Goal: Information Seeking & Learning: Learn about a topic

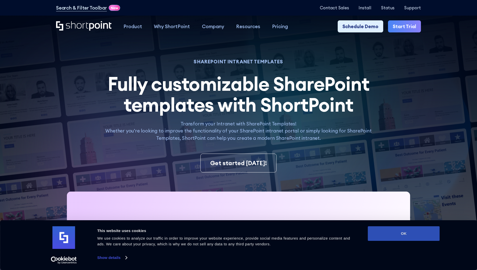
click at [400, 239] on button "OK" at bounding box center [404, 233] width 72 height 15
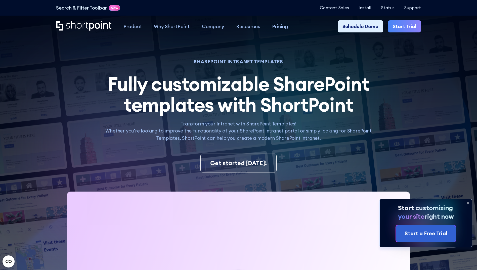
click at [477, 15] on div "Search & Filter Toolbar -750 Days -6 Hours -26 Minutes -40 Seconds Until Launch…" at bounding box center [238, 8] width 477 height 16
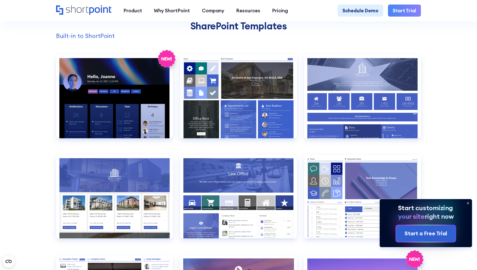
scroll to position [523, 0]
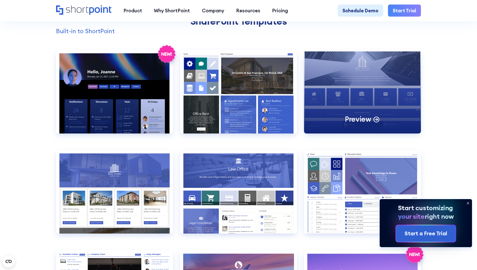
click at [359, 100] on div "Preview" at bounding box center [362, 92] width 117 height 84
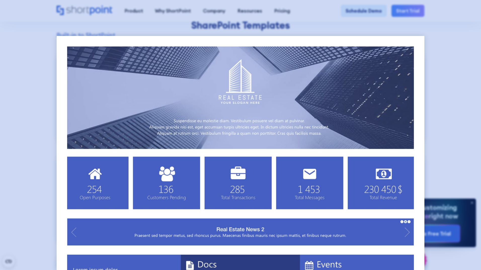
click at [439, 97] on div at bounding box center [240, 135] width 481 height 270
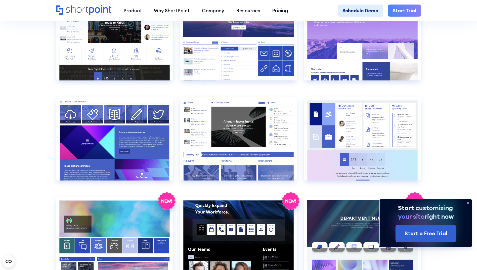
scroll to position [781, 0]
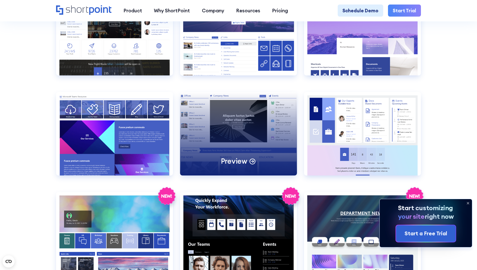
click at [256, 126] on div "Preview" at bounding box center [238, 134] width 117 height 84
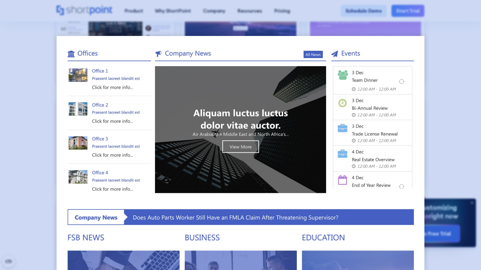
click at [472, 100] on div at bounding box center [240, 135] width 481 height 270
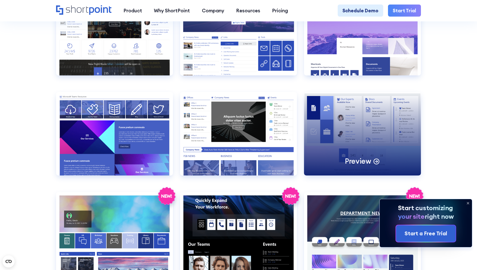
click at [381, 135] on div "Preview" at bounding box center [362, 134] width 117 height 84
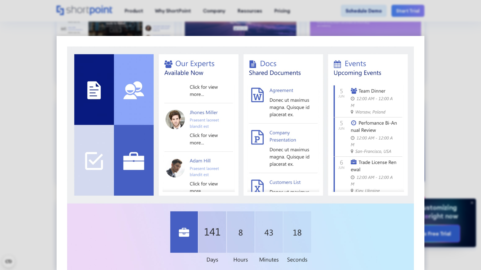
click at [381, 135] on img at bounding box center [241, 262] width 368 height 452
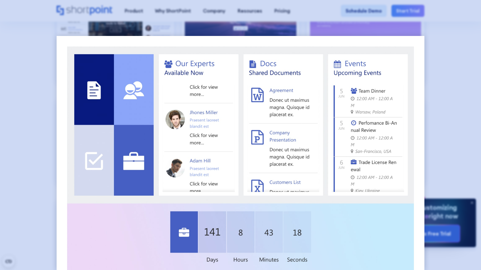
click at [473, 75] on div at bounding box center [240, 135] width 481 height 270
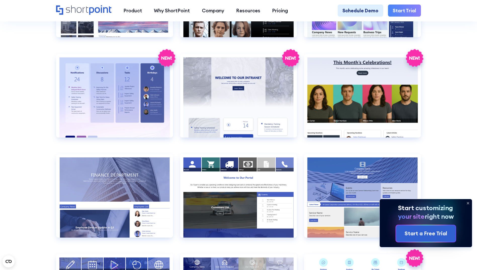
scroll to position [1025, 0]
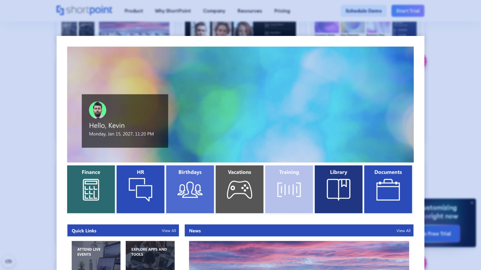
click at [453, 141] on div at bounding box center [240, 135] width 481 height 270
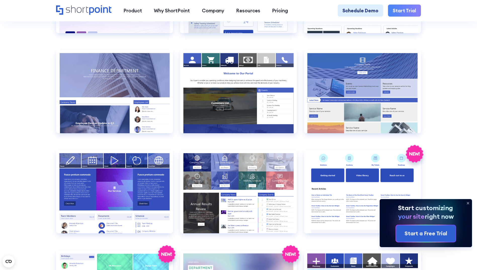
scroll to position [1109, 0]
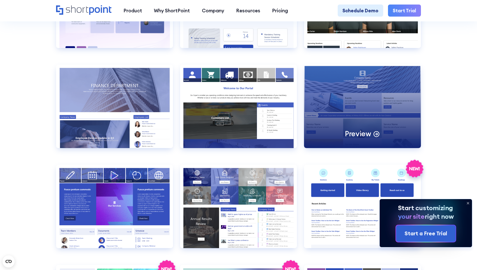
click at [332, 119] on div "Preview" at bounding box center [362, 107] width 117 height 84
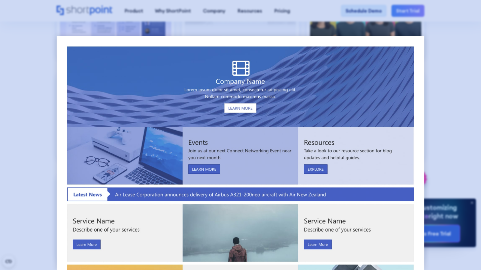
click at [433, 103] on div at bounding box center [240, 135] width 481 height 270
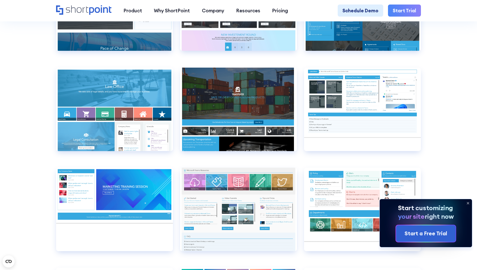
scroll to position [2949, 0]
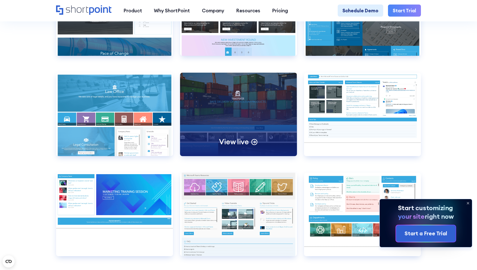
click at [269, 156] on div "View live" at bounding box center [238, 115] width 117 height 84
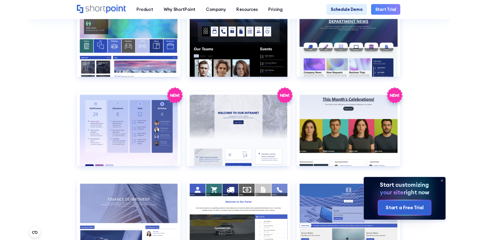
scroll to position [926, 0]
